Goal: Task Accomplishment & Management: Manage account settings

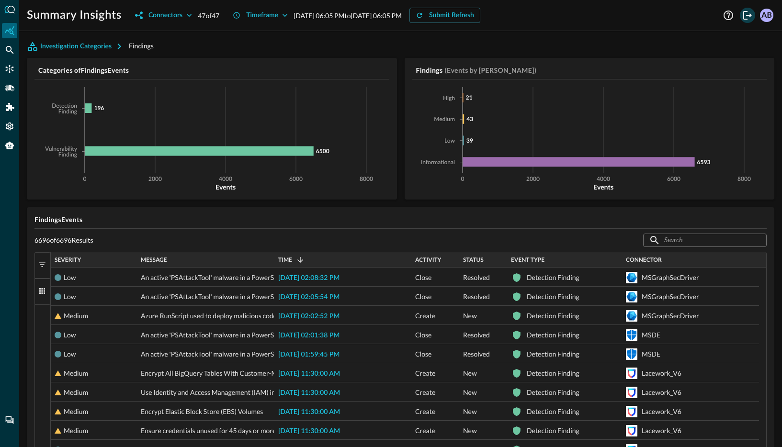
click at [747, 13] on icon "Logout" at bounding box center [746, 15] width 11 height 11
